Goal: Task Accomplishment & Management: Use online tool/utility

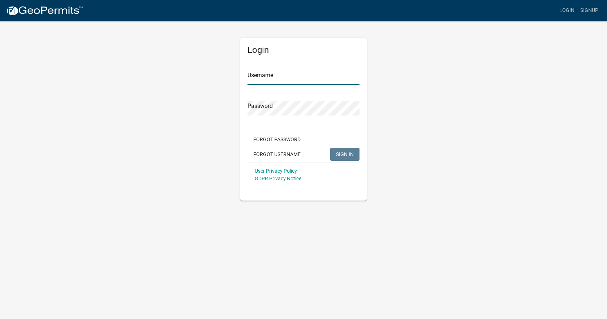
type input "[EMAIL_ADDRESS][DOMAIN_NAME]"
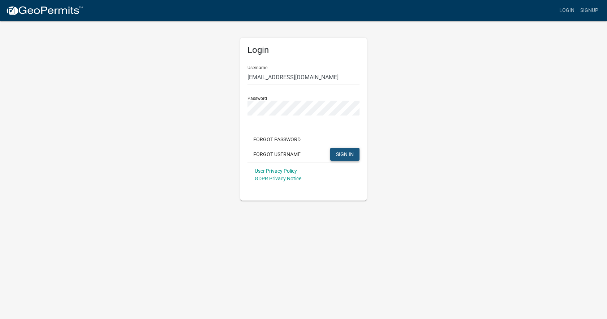
click at [347, 151] on span "SIGN IN" at bounding box center [345, 154] width 18 height 6
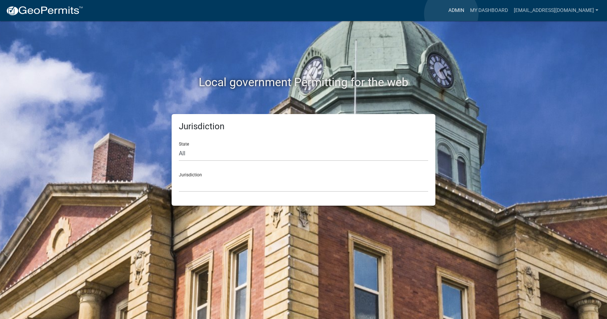
click at [452, 14] on link "Admin" at bounding box center [457, 11] width 22 height 14
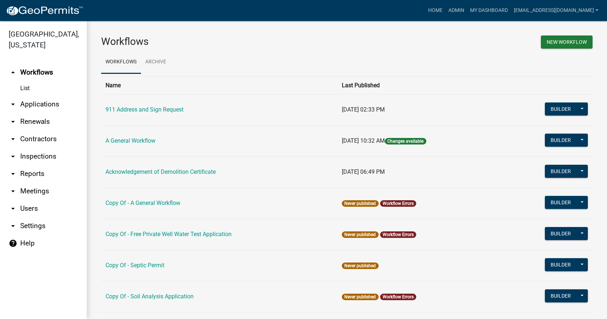
click at [16, 100] on icon "arrow_drop_down" at bounding box center [13, 104] width 9 height 9
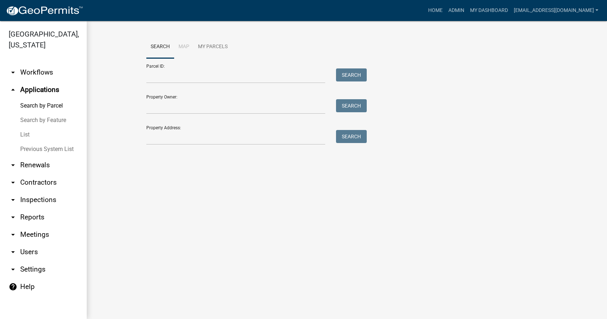
click at [27, 127] on link "List" at bounding box center [43, 134] width 87 height 14
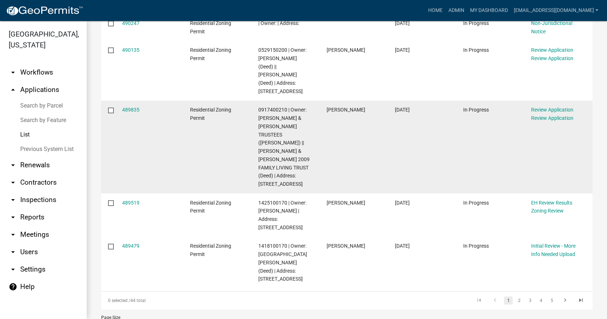
scroll to position [356, 0]
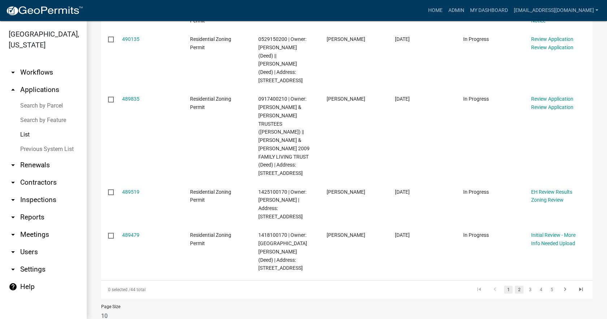
click at [516, 285] on link "2" at bounding box center [519, 289] width 9 height 8
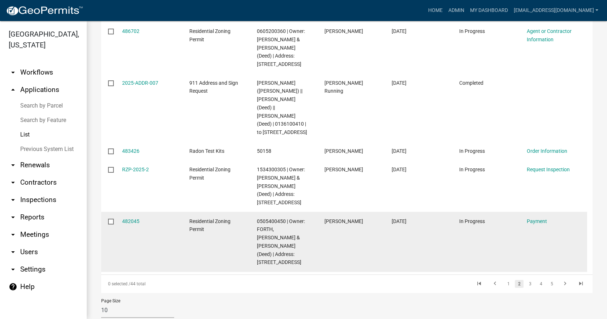
scroll to position [339, 0]
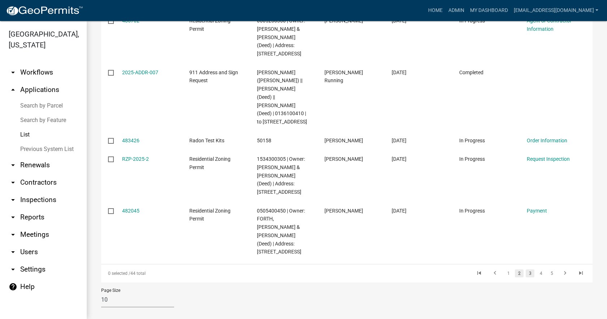
click at [526, 269] on link "3" at bounding box center [530, 273] width 9 height 8
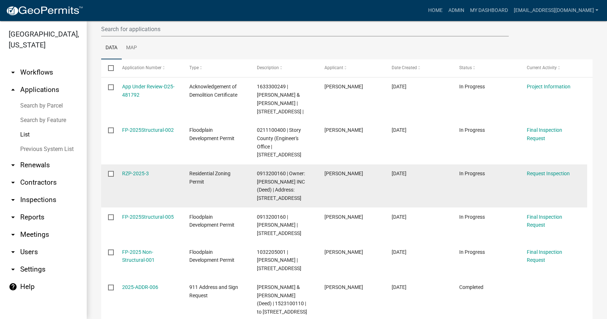
scroll to position [65, 0]
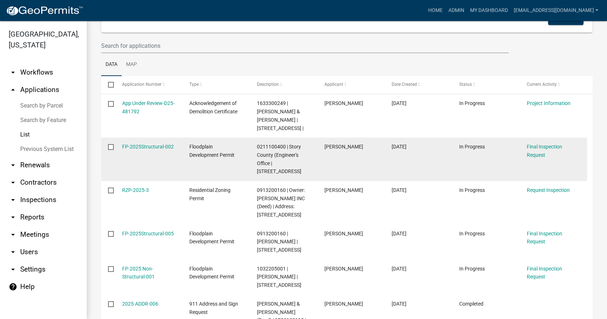
click at [279, 146] on span "0211100400 | Story County (Engineer's Office | [STREET_ADDRESS]" at bounding box center [279, 159] width 44 height 30
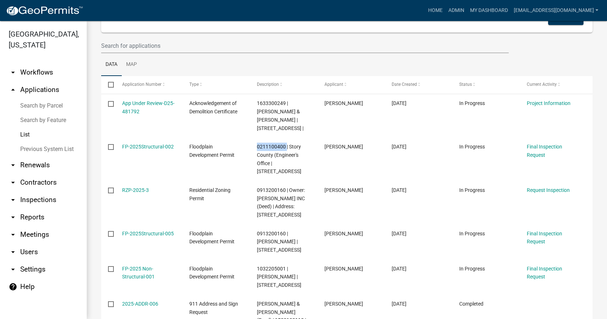
copy span "0211100400"
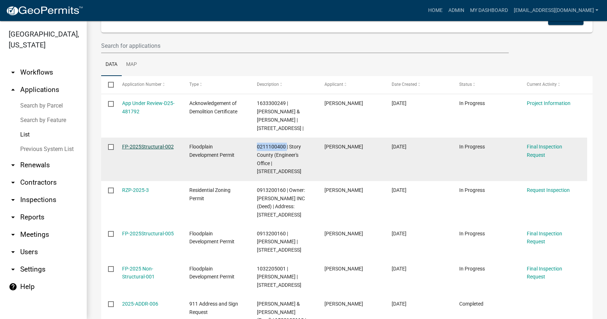
click at [148, 146] on link "FP-2025Structural-002" at bounding box center [148, 147] width 52 height 6
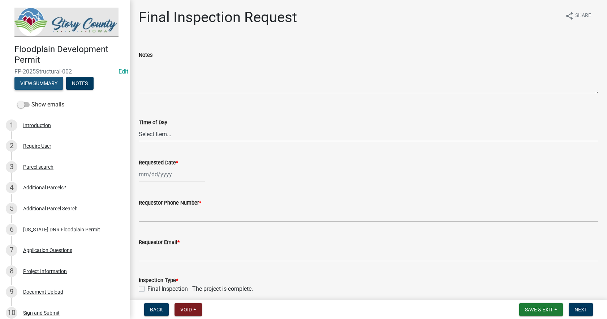
click at [49, 84] on button "View Summary" at bounding box center [38, 83] width 49 height 13
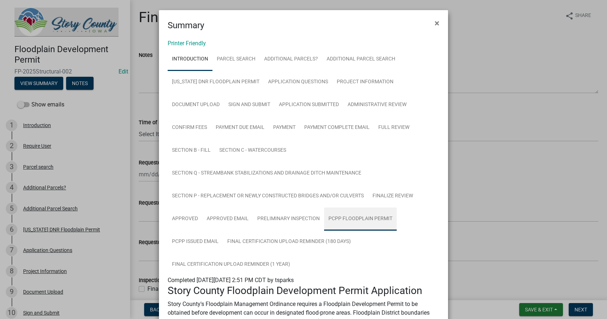
click at [340, 219] on link "PCPP Floodplain Permit" at bounding box center [360, 218] width 73 height 23
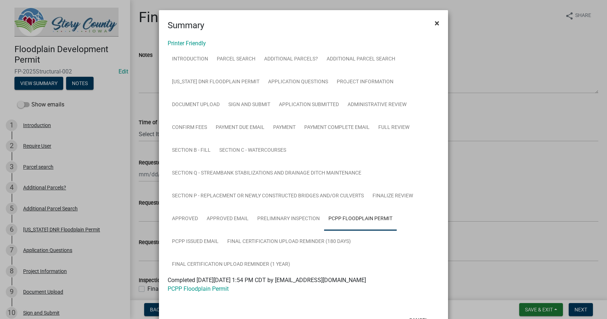
click at [429, 22] on button "×" at bounding box center [437, 23] width 16 height 20
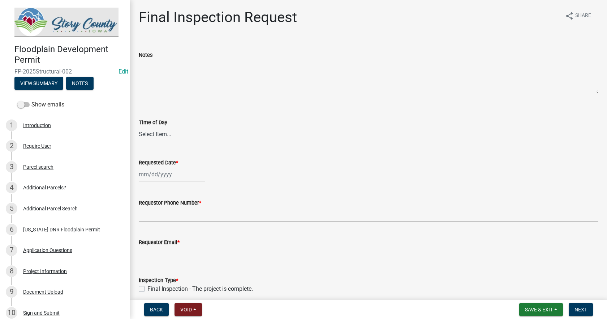
click at [45, 29] on img at bounding box center [66, 22] width 104 height 29
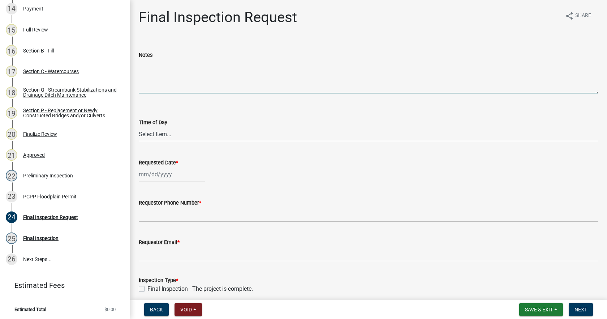
click at [310, 60] on textarea "Notes" at bounding box center [369, 76] width 460 height 34
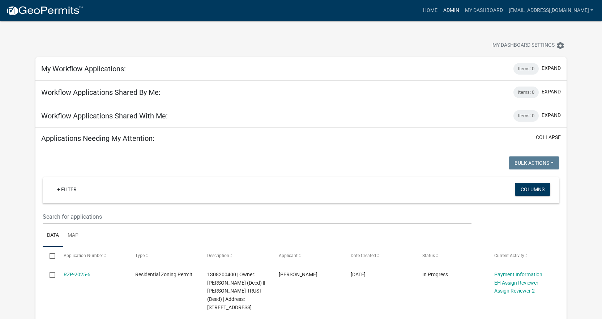
click at [442, 12] on link "Admin" at bounding box center [451, 11] width 22 height 14
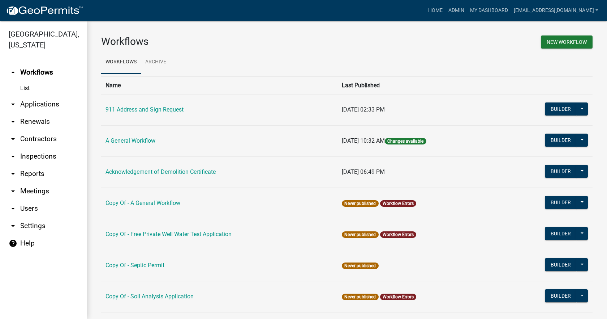
click at [13, 100] on icon "arrow_drop_down" at bounding box center [13, 104] width 9 height 9
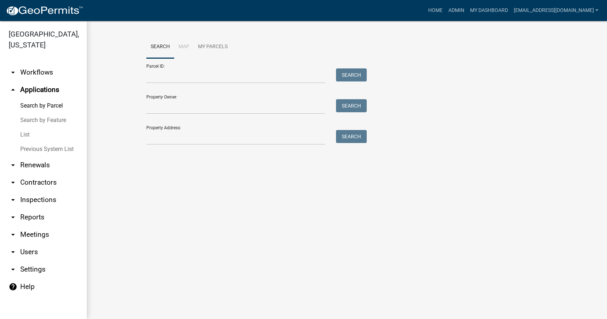
click at [25, 127] on link "List" at bounding box center [43, 134] width 87 height 14
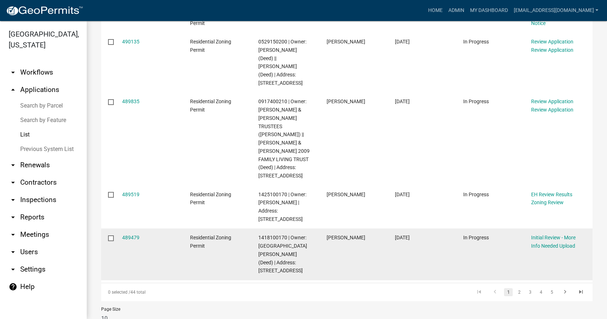
scroll to position [356, 0]
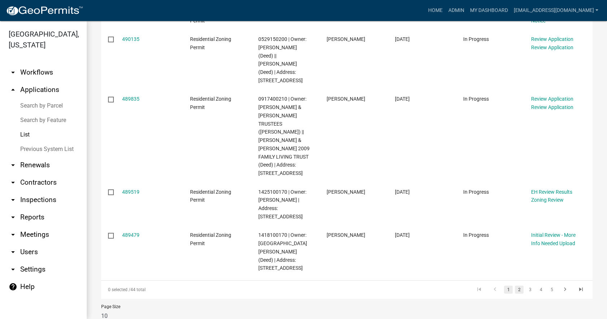
click at [515, 285] on link "2" at bounding box center [519, 289] width 9 height 8
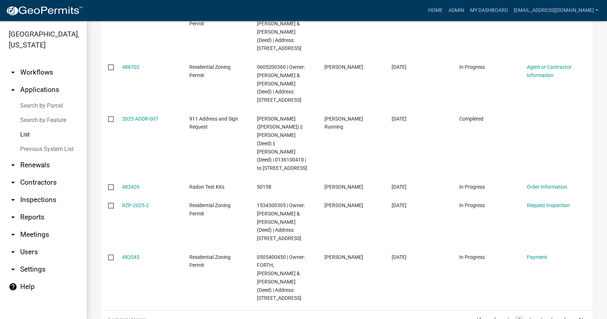
scroll to position [339, 0]
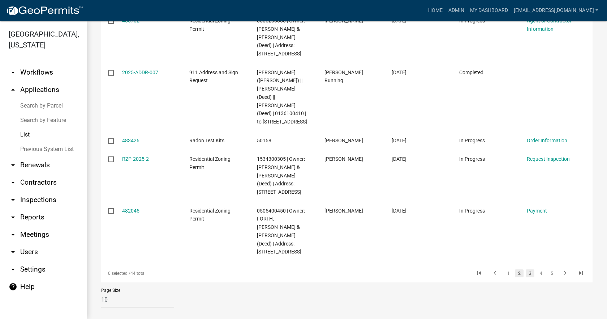
click at [526, 269] on link "3" at bounding box center [530, 273] width 9 height 8
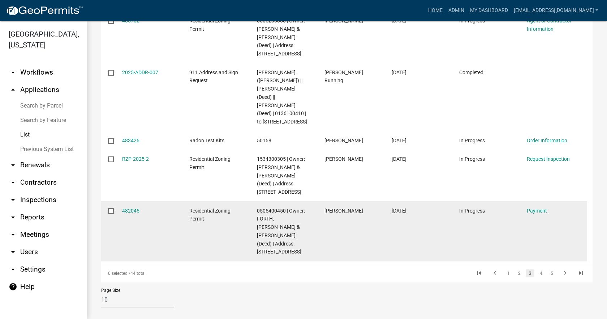
scroll to position [282, 0]
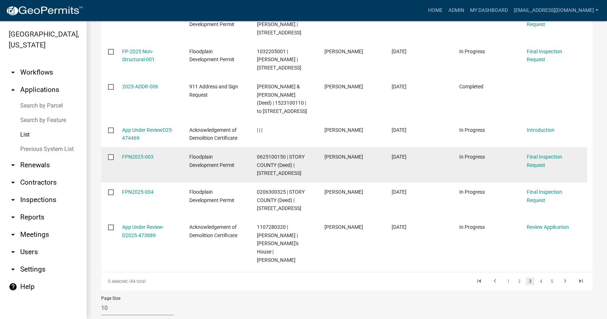
click at [266, 155] on span "0625100150 | STORY COUNTY (Deed) | [STREET_ADDRESS]" at bounding box center [281, 165] width 48 height 22
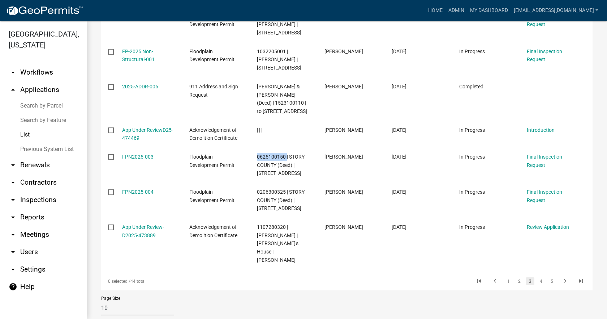
copy span "0625100150"
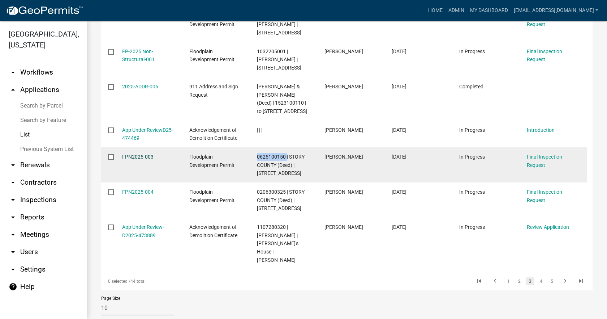
click at [141, 157] on link "FPN2025-003" at bounding box center [137, 157] width 31 height 6
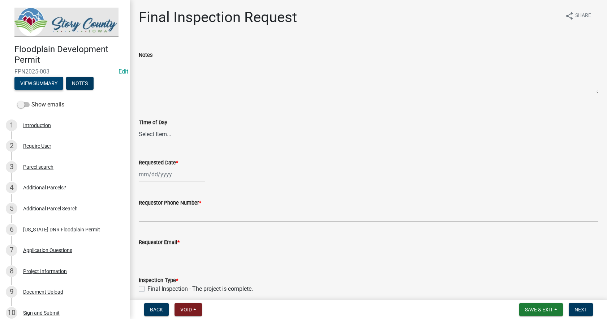
click at [46, 82] on button "View Summary" at bounding box center [38, 83] width 49 height 13
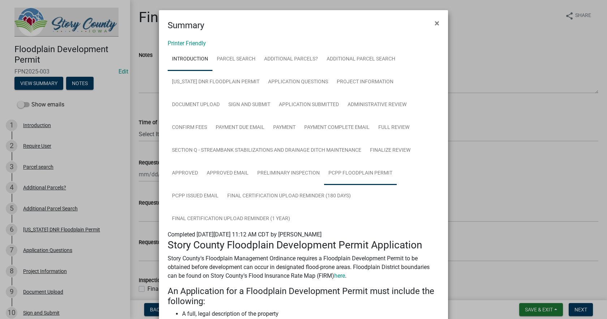
click at [342, 174] on link "PCPP Floodplain Permit" at bounding box center [360, 173] width 73 height 23
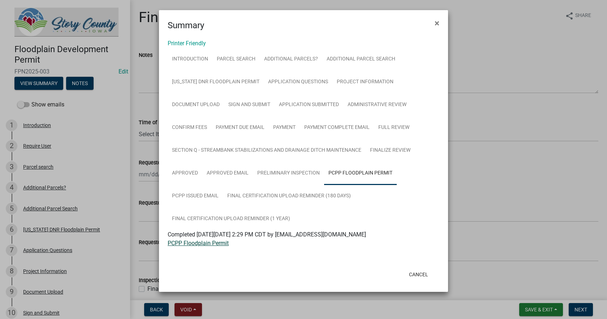
click at [204, 243] on link "PCPP Floodplain Permit" at bounding box center [198, 242] width 61 height 7
click at [418, 274] on button "Cancel" at bounding box center [418, 274] width 31 height 13
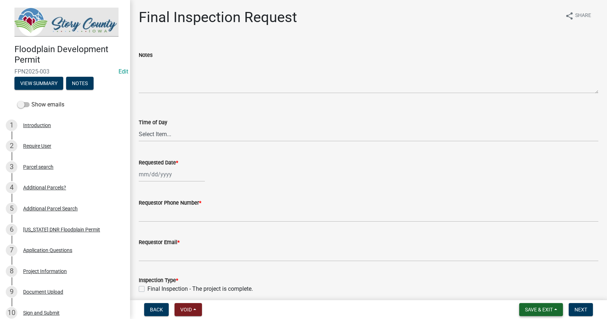
click at [557, 309] on button "Save & Exit" at bounding box center [542, 309] width 44 height 13
click at [534, 292] on button "Save & Exit" at bounding box center [534, 290] width 58 height 17
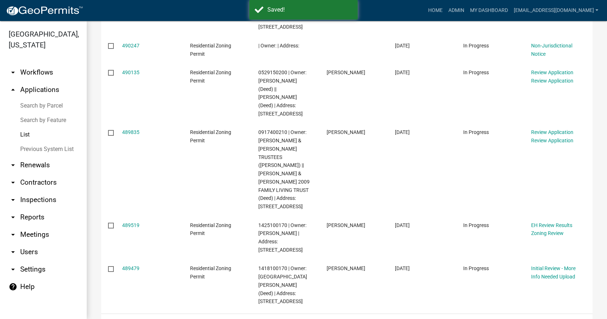
scroll to position [356, 0]
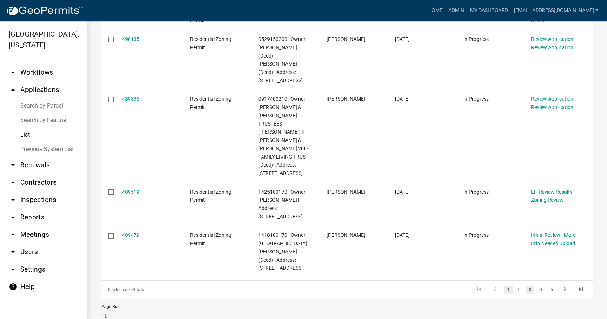
click at [526, 285] on link "3" at bounding box center [530, 289] width 9 height 8
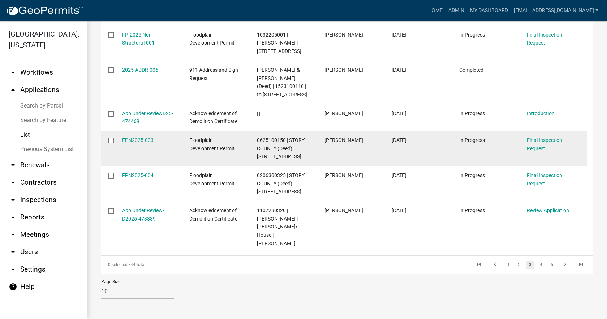
scroll to position [282, 0]
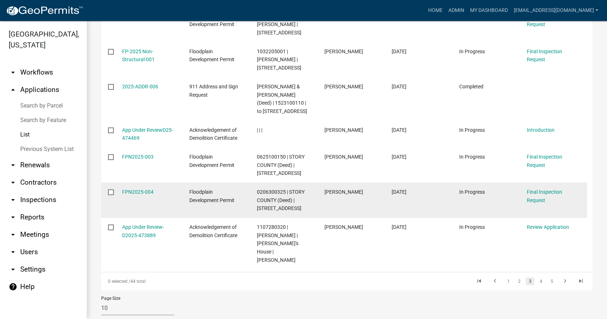
click at [268, 189] on span "0206300325 | STORY COUNTY (Deed) | [STREET_ADDRESS]" at bounding box center [281, 200] width 48 height 22
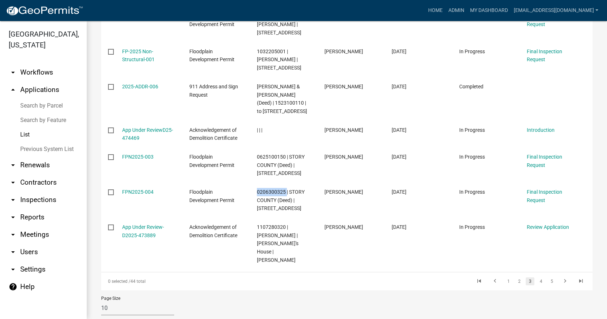
copy span "0206300325"
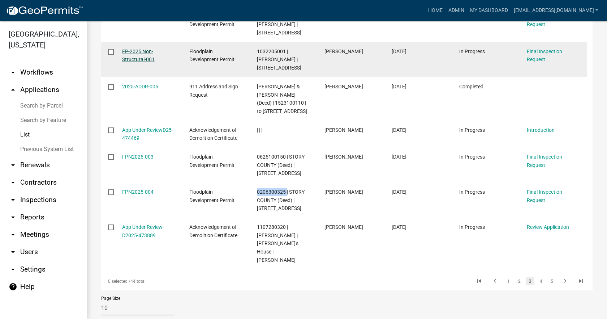
click at [143, 48] on link "FP-2025 Non-Structural-001" at bounding box center [138, 55] width 33 height 14
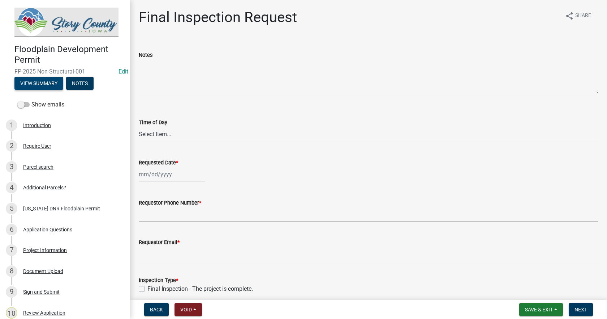
click at [50, 79] on button "View Summary" at bounding box center [38, 83] width 49 height 13
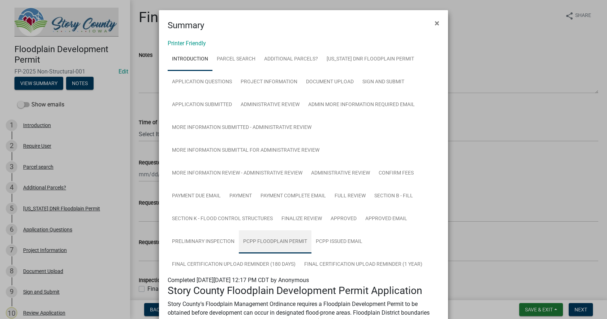
click at [272, 239] on link "PCPP Floodplain Permit" at bounding box center [275, 241] width 73 height 23
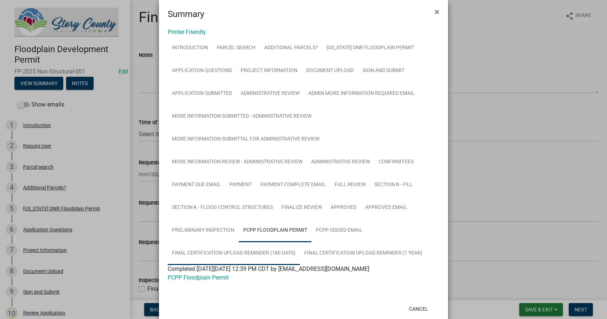
scroll to position [11, 0]
click at [197, 279] on link "PCPP Floodplain Permit" at bounding box center [198, 277] width 61 height 7
click at [196, 92] on link "Application Submitted" at bounding box center [202, 93] width 69 height 23
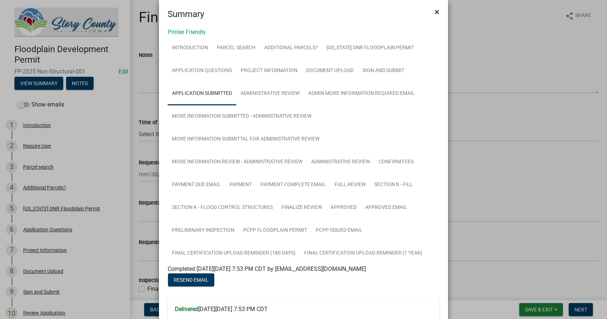
click at [435, 9] on span "×" at bounding box center [437, 12] width 5 height 10
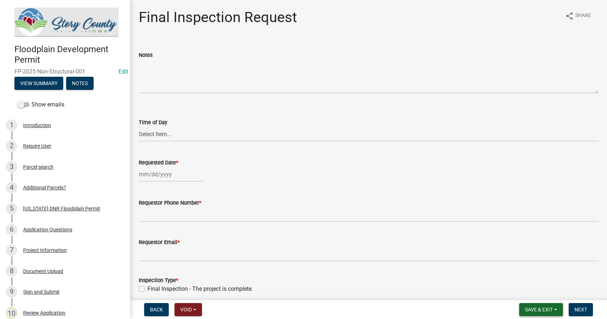
click at [556, 306] on button "Save & Exit" at bounding box center [542, 309] width 44 height 13
click at [527, 291] on button "Save & Exit" at bounding box center [534, 290] width 58 height 17
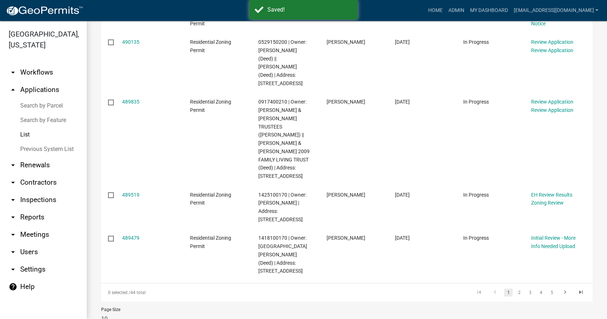
scroll to position [356, 0]
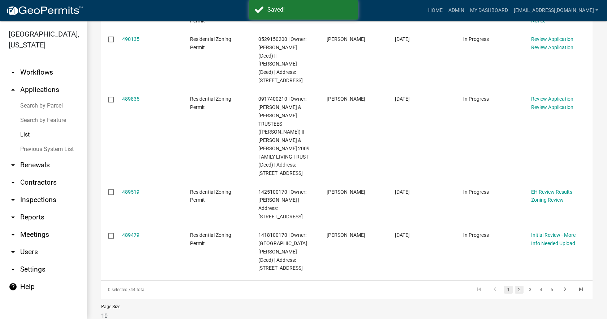
click at [515, 285] on link "2" at bounding box center [519, 289] width 9 height 8
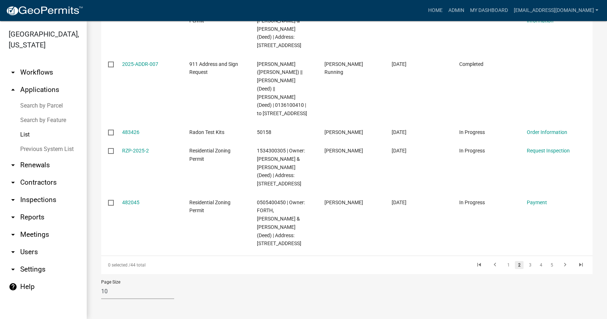
scroll to position [339, 0]
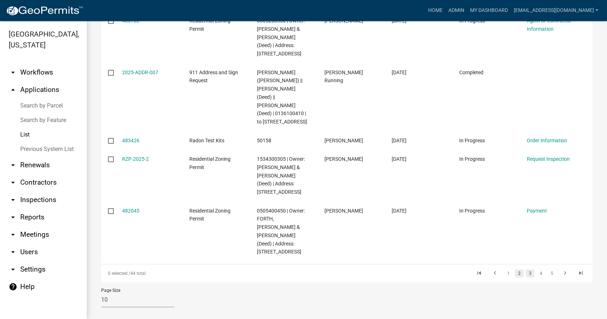
click at [526, 269] on link "3" at bounding box center [530, 273] width 9 height 8
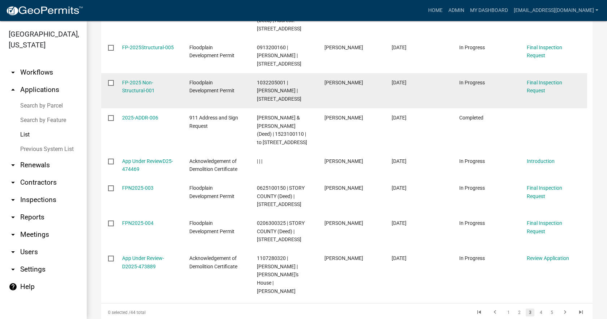
scroll to position [253, 0]
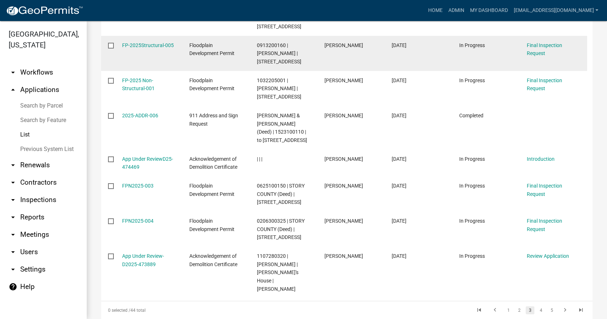
click at [269, 42] on span "0913200160 | [PERSON_NAME] | [STREET_ADDRESS]" at bounding box center [279, 53] width 44 height 22
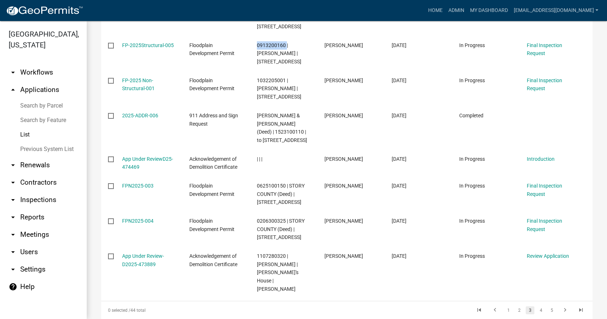
copy span "0913200160"
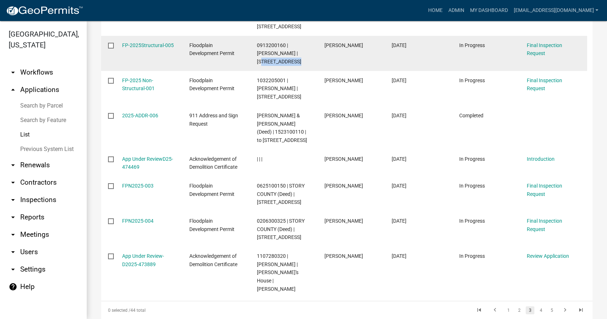
drag, startPoint x: 283, startPoint y: 43, endPoint x: 289, endPoint y: 52, distance: 10.3
click at [289, 52] on div "0913200160 | [PERSON_NAME] | [STREET_ADDRESS]" at bounding box center [284, 53] width 54 height 25
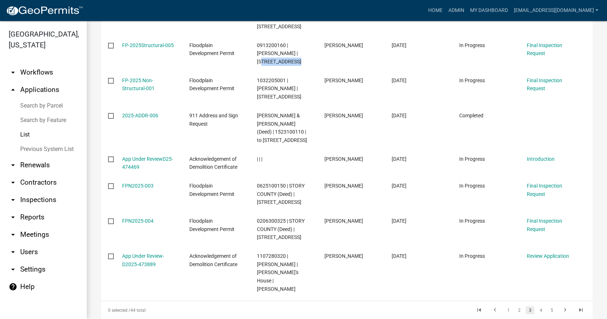
copy span "1775 Old 6 Rd"
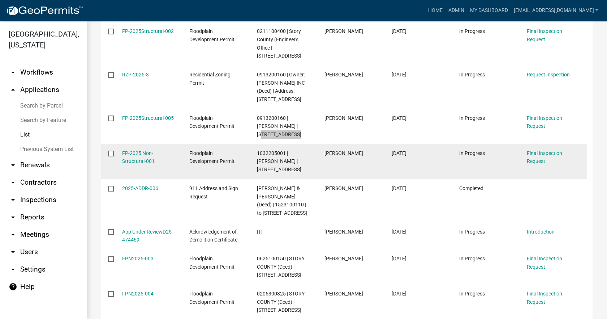
scroll to position [145, 0]
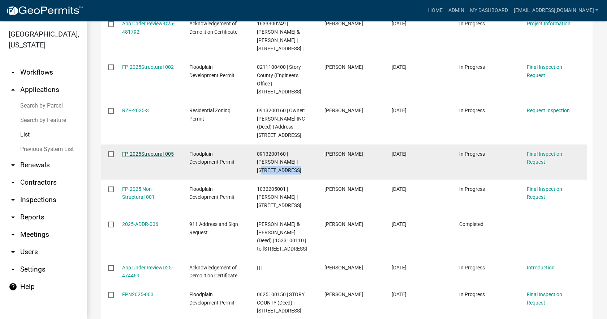
click at [145, 151] on link "FP-2025Structural-005" at bounding box center [148, 154] width 52 height 6
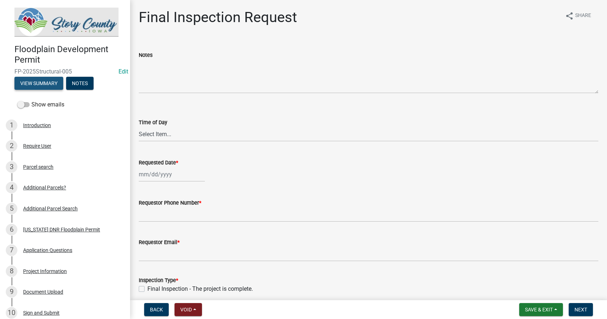
click at [45, 84] on button "View Summary" at bounding box center [38, 83] width 49 height 13
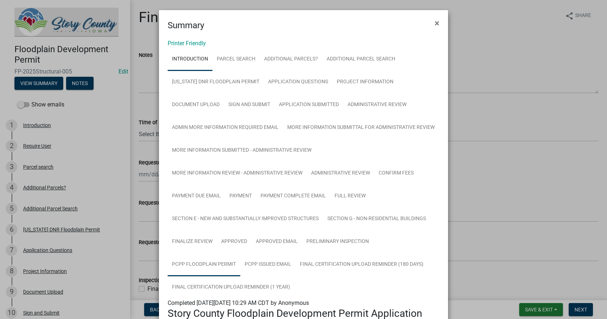
click at [213, 261] on link "PCPP Floodplain Permit" at bounding box center [204, 264] width 73 height 23
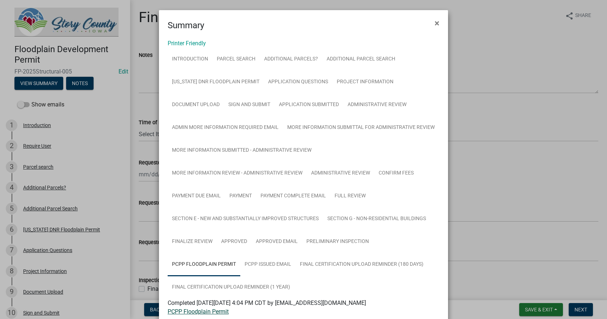
click at [194, 311] on link "PCPP Floodplain Permit" at bounding box center [198, 311] width 61 height 7
click at [435, 23] on span "×" at bounding box center [437, 23] width 5 height 10
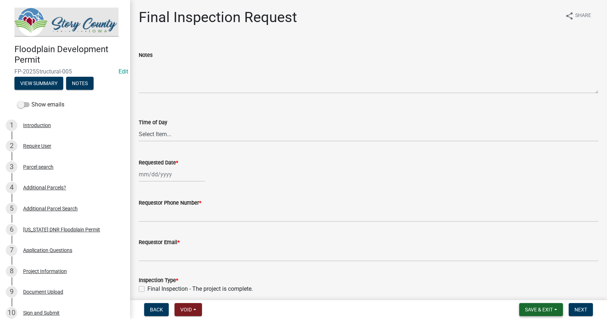
click at [545, 307] on span "Save & Exit" at bounding box center [539, 309] width 28 height 6
click at [529, 289] on button "Save & Exit" at bounding box center [534, 290] width 58 height 17
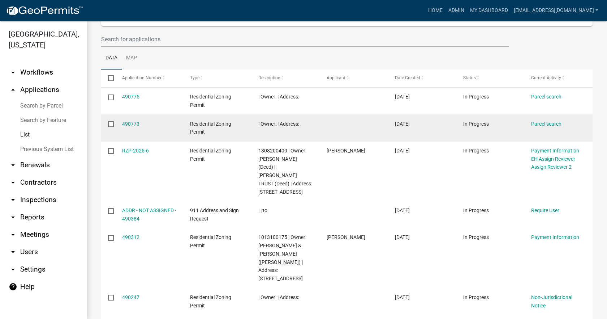
scroll to position [72, 0]
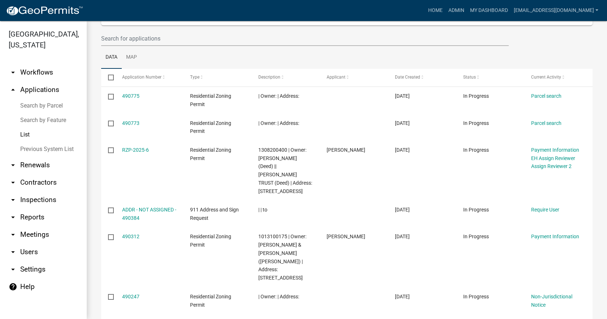
click at [47, 98] on link "Search by Parcel" at bounding box center [43, 105] width 87 height 14
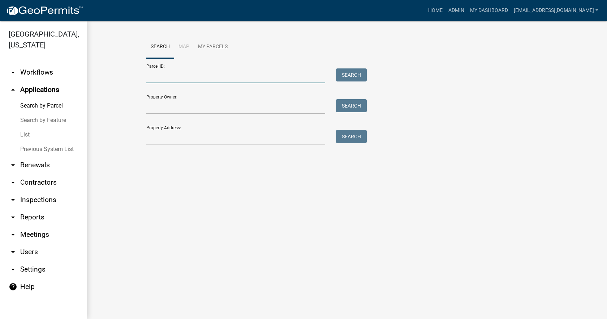
click at [162, 80] on input "Parcel ID:" at bounding box center [235, 75] width 179 height 15
paste input "1019300215"
type input "1019300215"
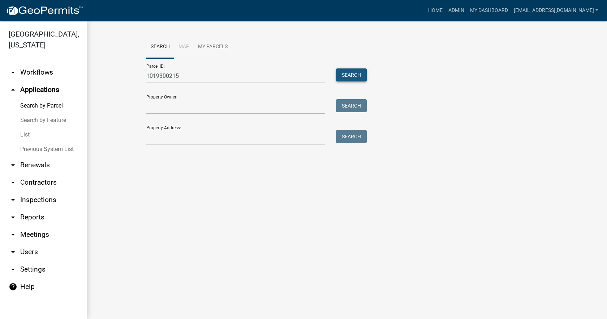
click at [357, 76] on button "Search" at bounding box center [351, 74] width 31 height 13
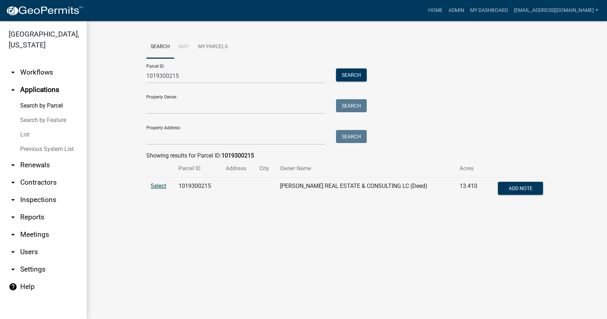
click at [159, 187] on span "Select" at bounding box center [159, 185] width 16 height 7
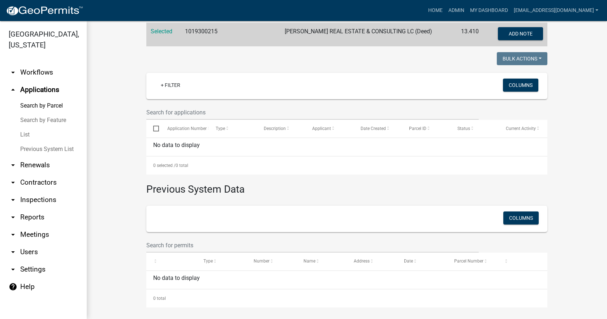
scroll to position [157, 0]
